Goal: Navigation & Orientation: Find specific page/section

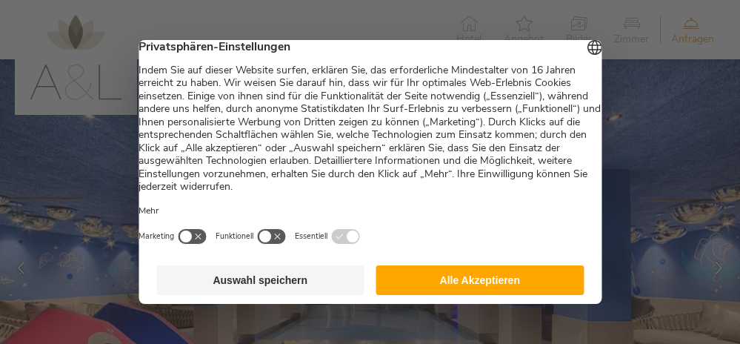
click at [486, 270] on button "Alle Akzeptieren" at bounding box center [480, 280] width 208 height 30
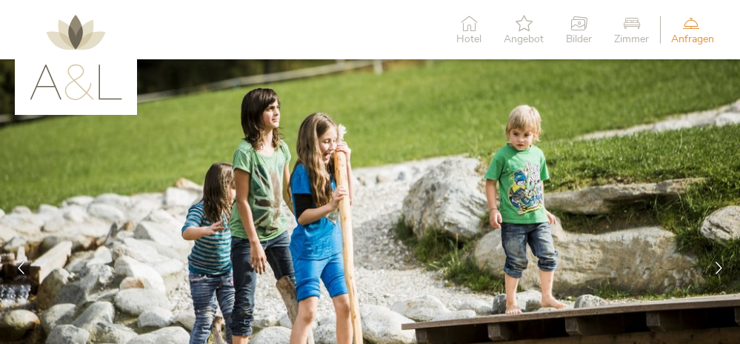
click at [84, 70] on img at bounding box center [76, 57] width 93 height 85
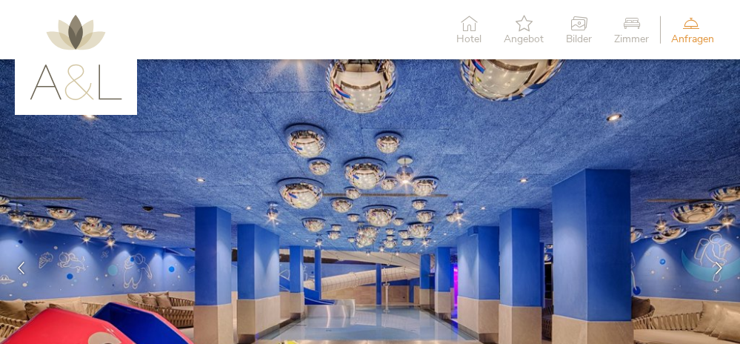
click at [472, 34] on span "Hotel" at bounding box center [468, 39] width 25 height 10
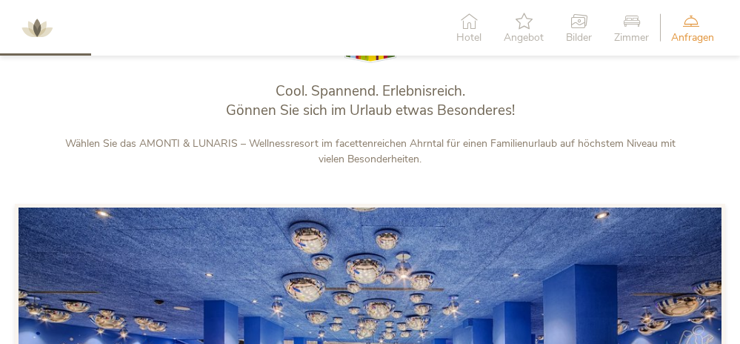
scroll to position [519, 0]
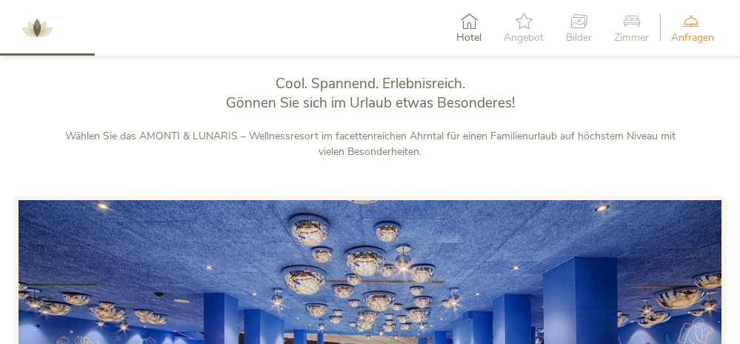
click at [635, 33] on span "Zimmer" at bounding box center [631, 38] width 35 height 10
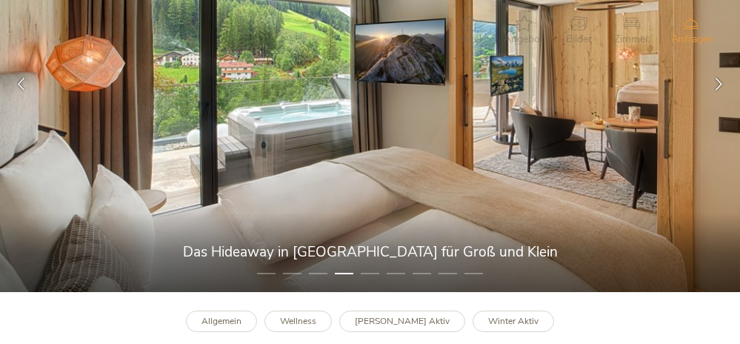
scroll to position [0, 0]
